Goal: Transaction & Acquisition: Purchase product/service

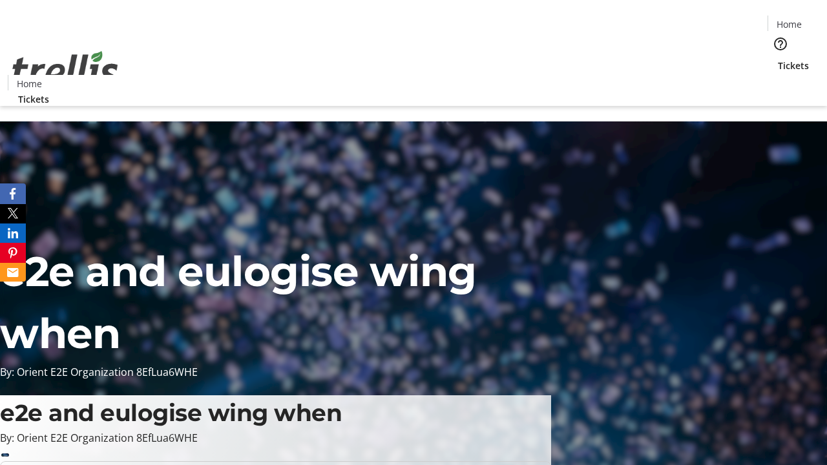
click at [778, 59] on span "Tickets" at bounding box center [793, 66] width 31 height 14
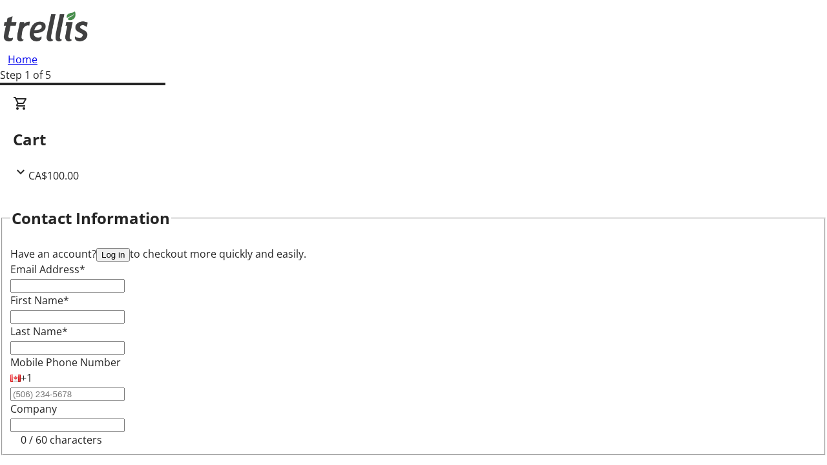
type input "FREE"
type input "[PERSON_NAME][EMAIL_ADDRESS][DOMAIN_NAME]"
type input "[PERSON_NAME]"
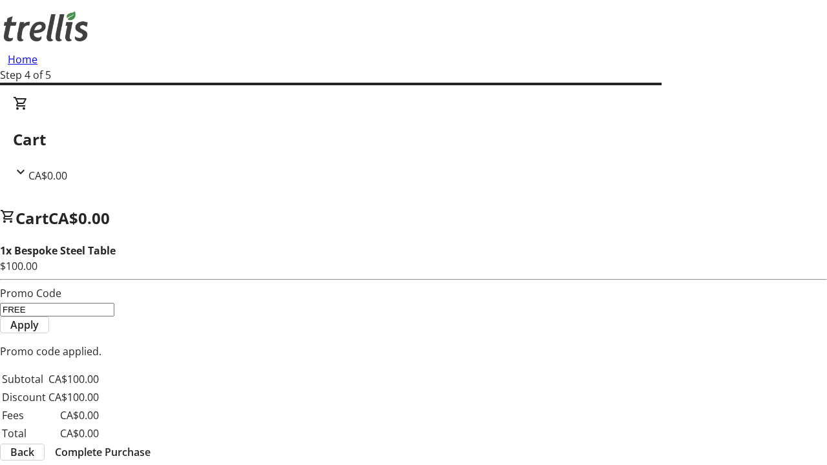
click at [151, 445] on span "Complete Purchase" at bounding box center [103, 453] width 96 height 16
